Goal: Check status: Check status

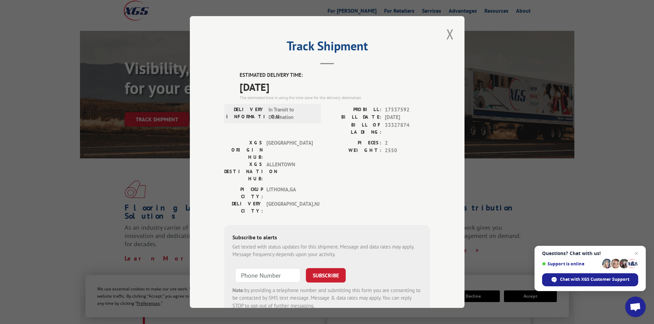
scroll to position [17, 0]
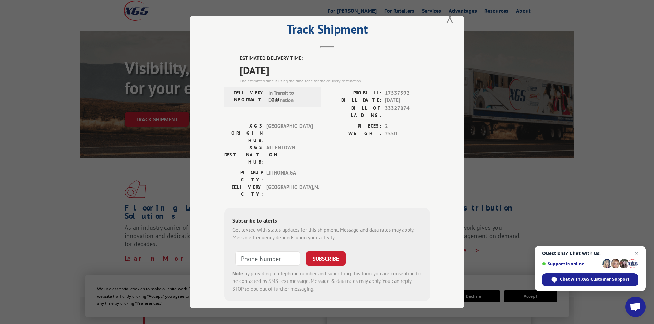
click at [399, 92] on span "17537592" at bounding box center [407, 93] width 45 height 8
copy span "17537592"
type input "+1 (___) ___-____"
click at [255, 252] on input "+1 (___) ___-____" at bounding box center [267, 259] width 65 height 14
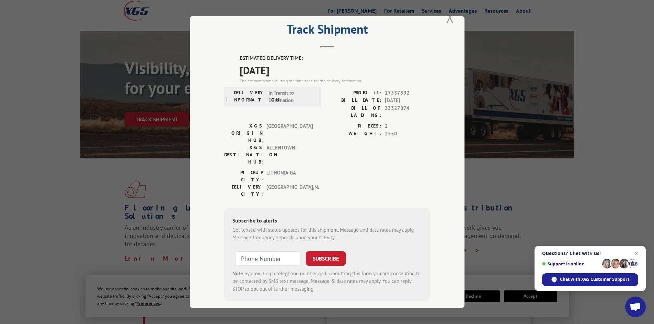
click at [452, 20] on button "Close modal" at bounding box center [450, 17] width 12 height 19
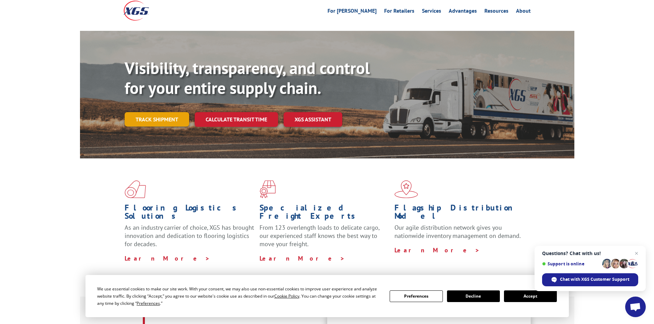
click at [138, 112] on link "Track shipment" at bounding box center [157, 119] width 65 height 14
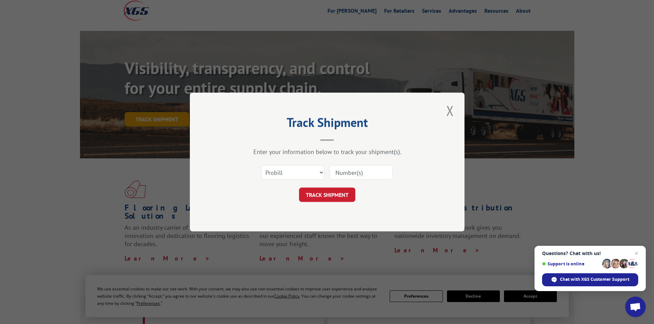
scroll to position [0, 0]
drag, startPoint x: 285, startPoint y: 173, endPoint x: 386, endPoint y: 175, distance: 101.6
paste input "17537592"
type input "17537592"
click at [325, 193] on button "TRACK SHIPMENT" at bounding box center [327, 195] width 56 height 14
